Goal: Information Seeking & Learning: Understand process/instructions

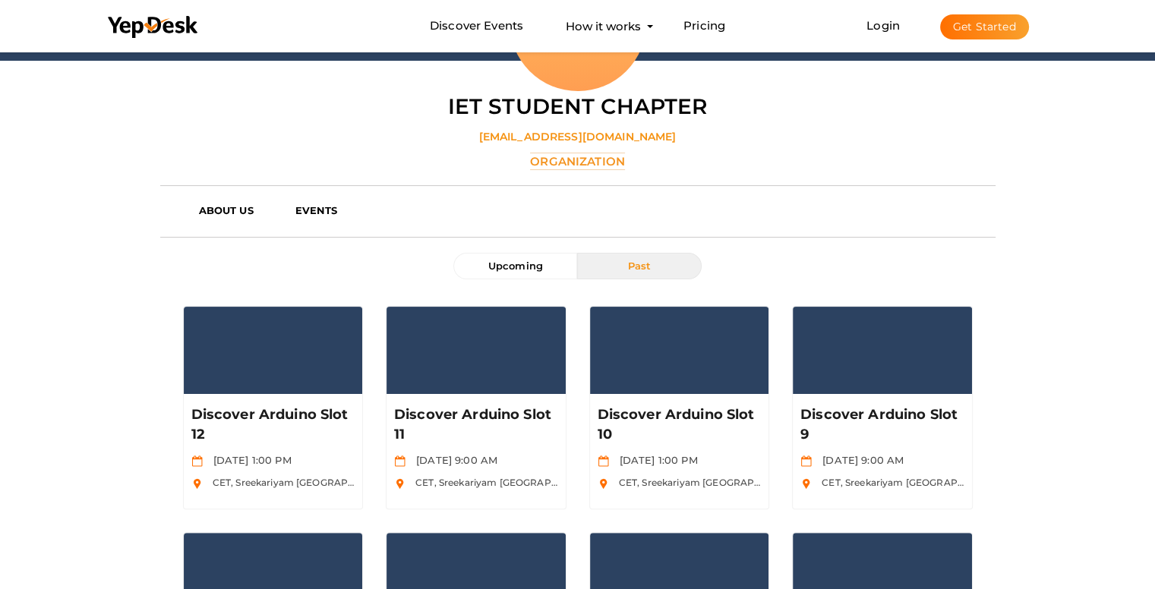
scroll to position [355, 0]
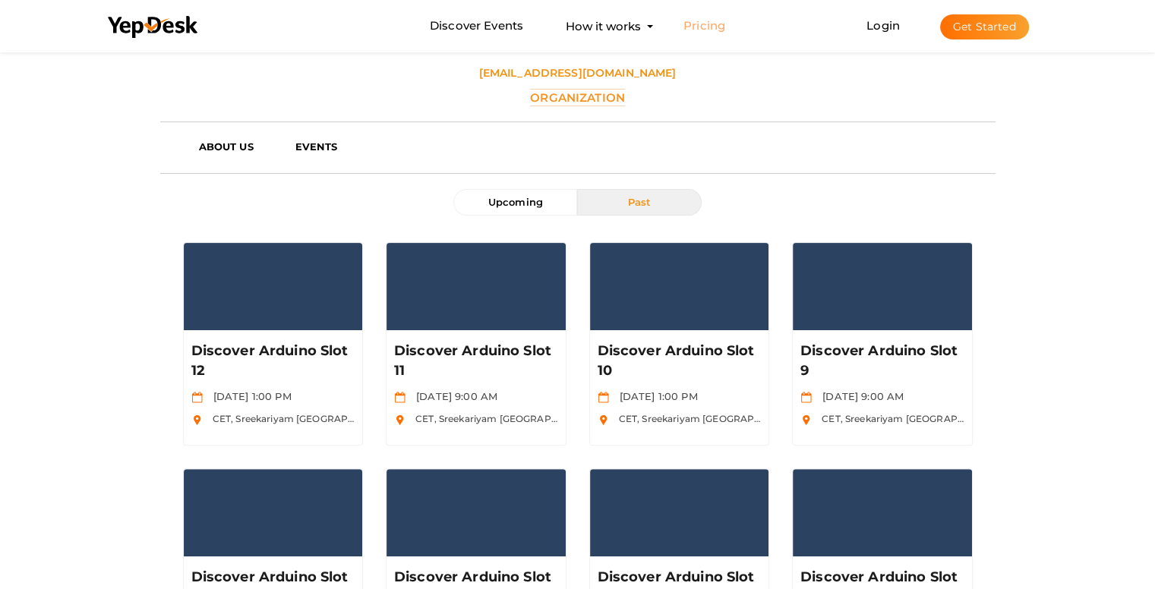
click at [697, 25] on link "Pricing" at bounding box center [704, 26] width 42 height 28
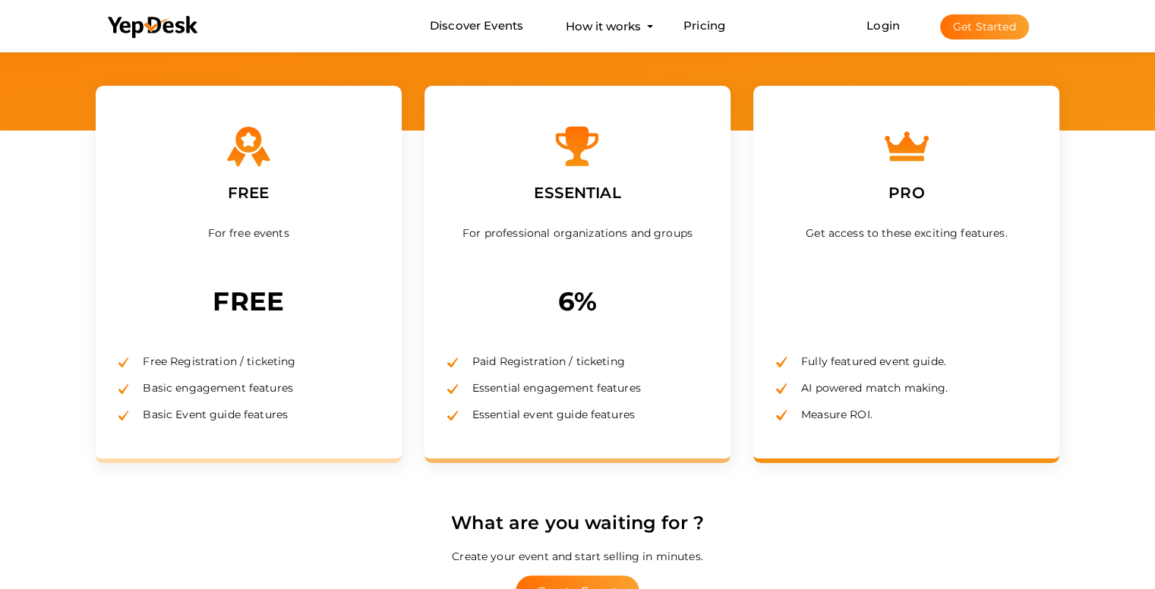
scroll to position [194, 0]
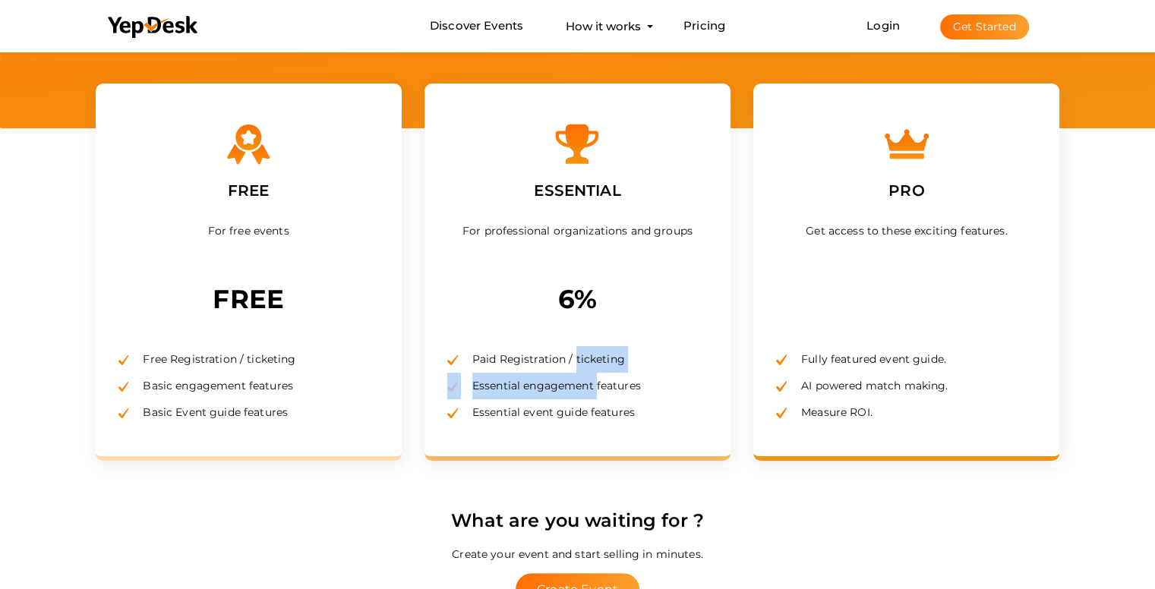
drag, startPoint x: 481, startPoint y: 356, endPoint x: 598, endPoint y: 393, distance: 121.7
click at [598, 393] on ul "Paid Registration / ticketing Essential engagement features Essential event gui…" at bounding box center [577, 376] width 260 height 99
click at [598, 393] on li "Essential engagement features" at bounding box center [577, 386] width 260 height 27
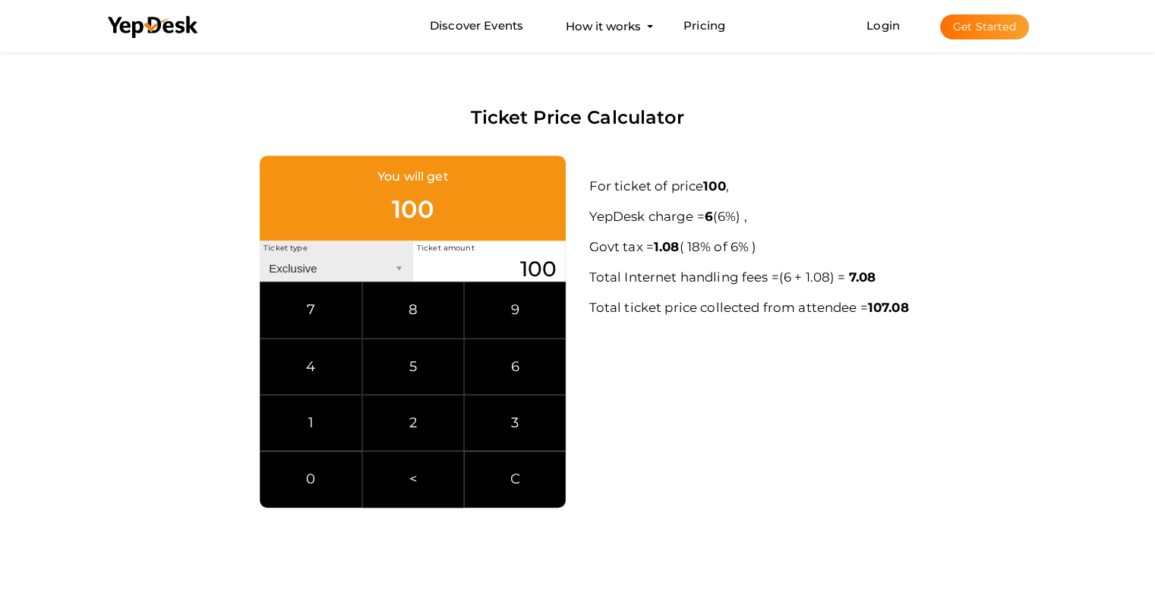
scroll to position [787, 0]
click at [434, 212] on div "You will get 100" at bounding box center [413, 198] width 306 height 85
click at [542, 274] on input "100" at bounding box center [489, 269] width 153 height 27
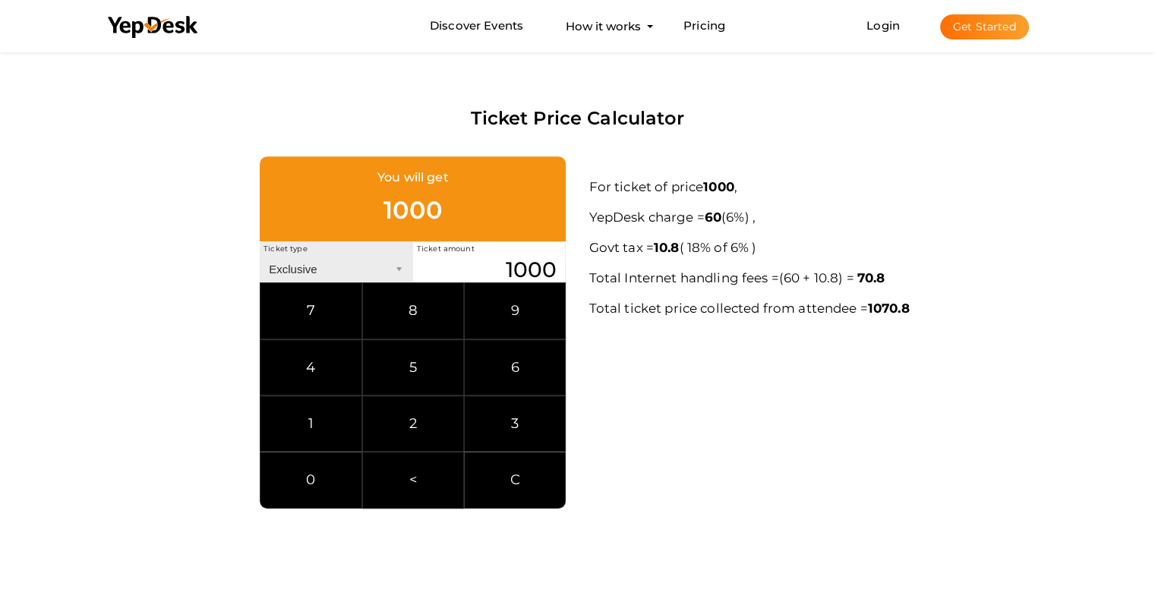
type input "1000"
drag, startPoint x: 710, startPoint y: 215, endPoint x: 805, endPoint y: 221, distance: 95.1
click at [805, 221] on p "For ticket of price 1000 , YepDesk charge = 60 ( 0 + 6%) , Govt tax = 10.8 ( 18…" at bounding box center [823, 248] width 471 height 152
drag, startPoint x: 661, startPoint y: 247, endPoint x: 790, endPoint y: 248, distance: 129.1
click at [790, 248] on p "For ticket of price 1000 , YepDesk charge = 60 ( 0 + 6%) , Govt tax = 10.8 ( 18…" at bounding box center [823, 248] width 471 height 152
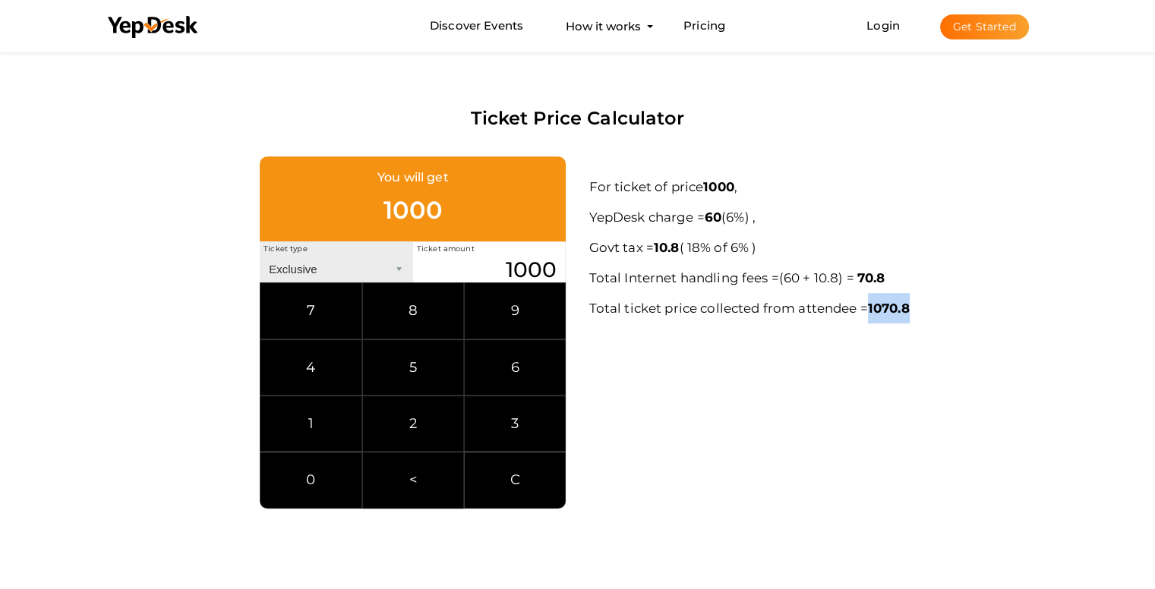
drag, startPoint x: 869, startPoint y: 309, endPoint x: 933, endPoint y: 308, distance: 63.8
click at [933, 308] on p "For ticket of price 1000 , YepDesk charge = 60 ( 0 + 6%) , Govt tax = 10.8 ( 18…" at bounding box center [823, 248] width 471 height 152
